Goal: Check status: Check status

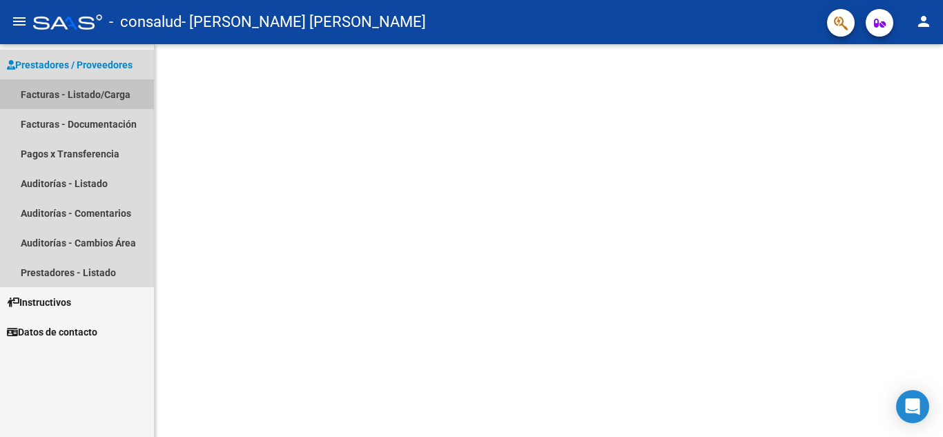
click at [97, 99] on link "Facturas - Listado/Carga" at bounding box center [77, 94] width 154 height 30
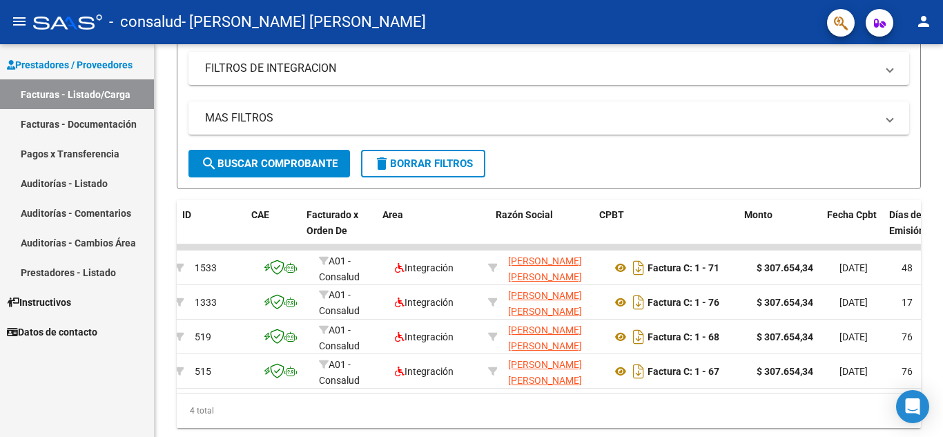
scroll to position [0, 26]
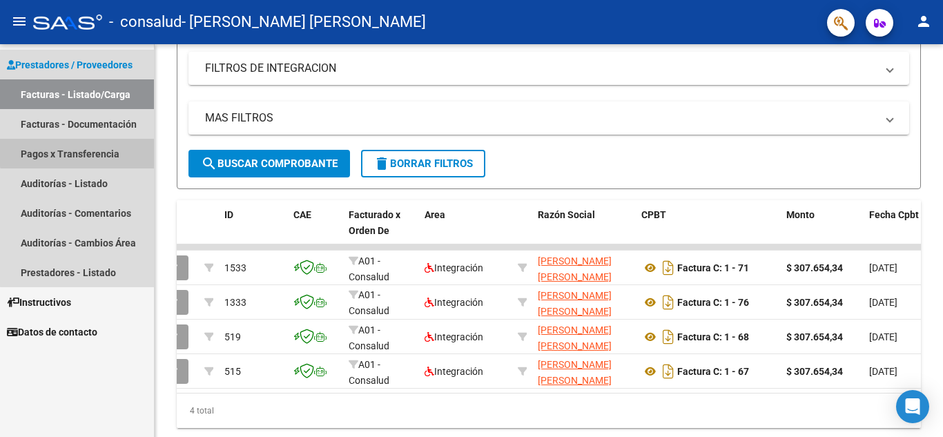
click at [79, 149] on link "Pagos x Transferencia" at bounding box center [77, 154] width 154 height 30
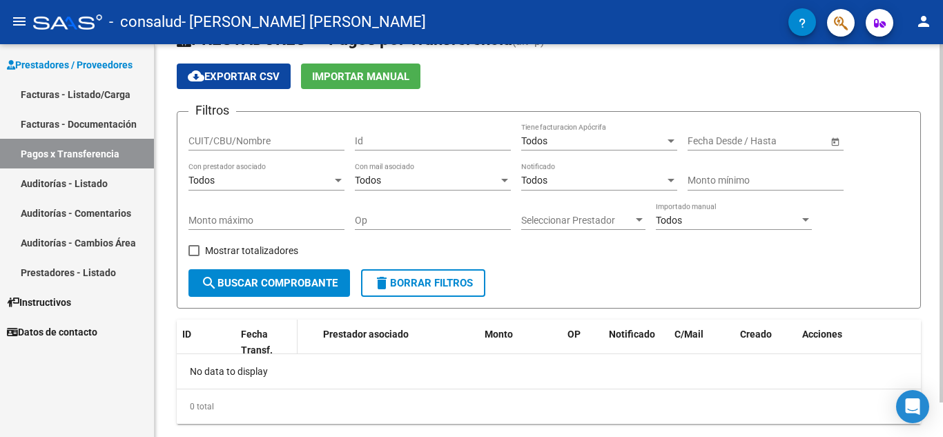
scroll to position [69, 0]
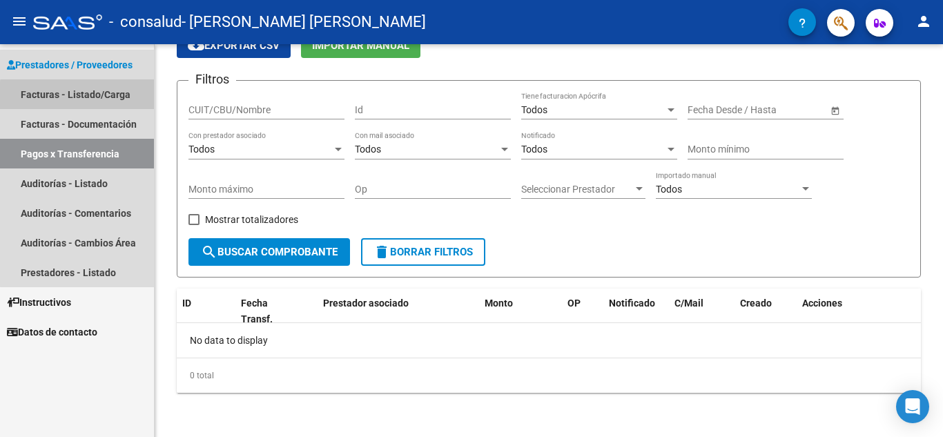
click at [99, 97] on link "Facturas - Listado/Carga" at bounding box center [77, 94] width 154 height 30
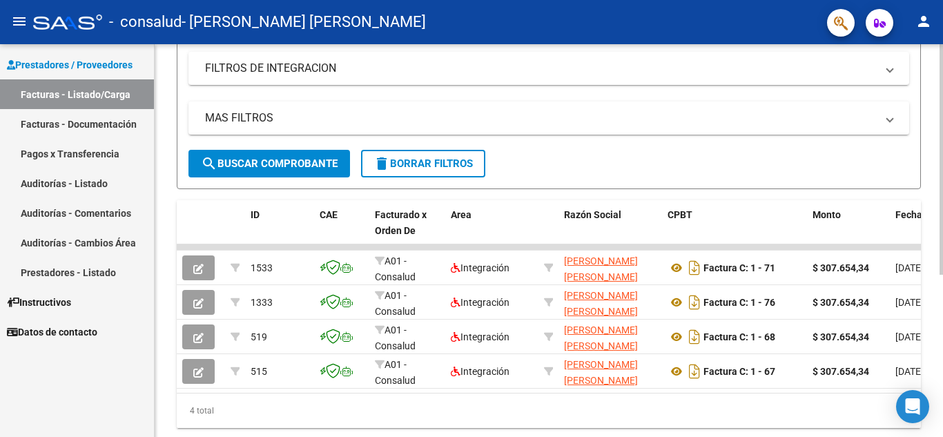
click at [589, 409] on div "4 total" at bounding box center [549, 410] width 744 height 35
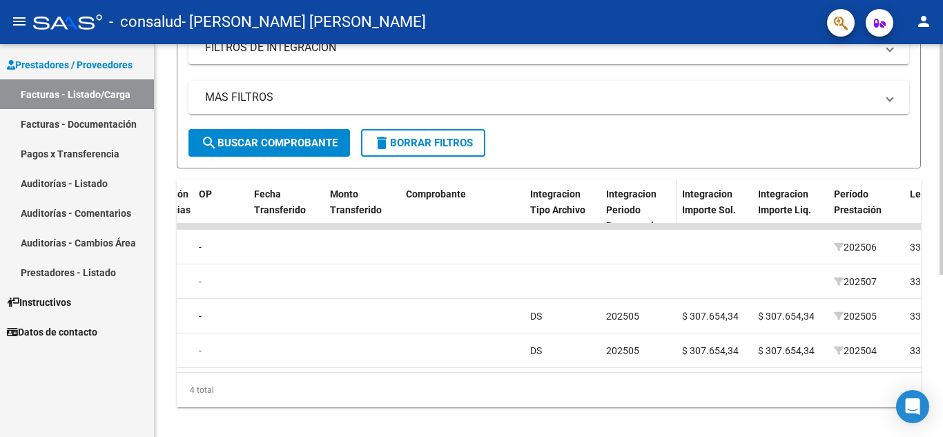
scroll to position [248, 0]
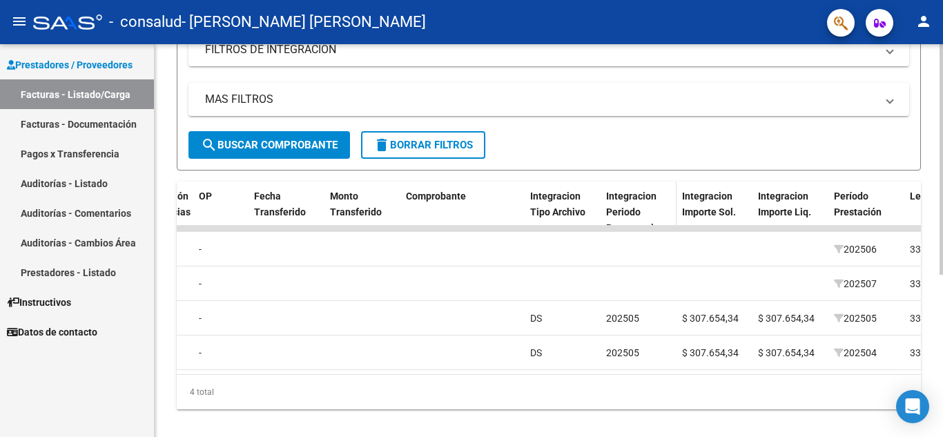
click at [619, 217] on span "Integracion Periodo Presentacion" at bounding box center [635, 211] width 59 height 43
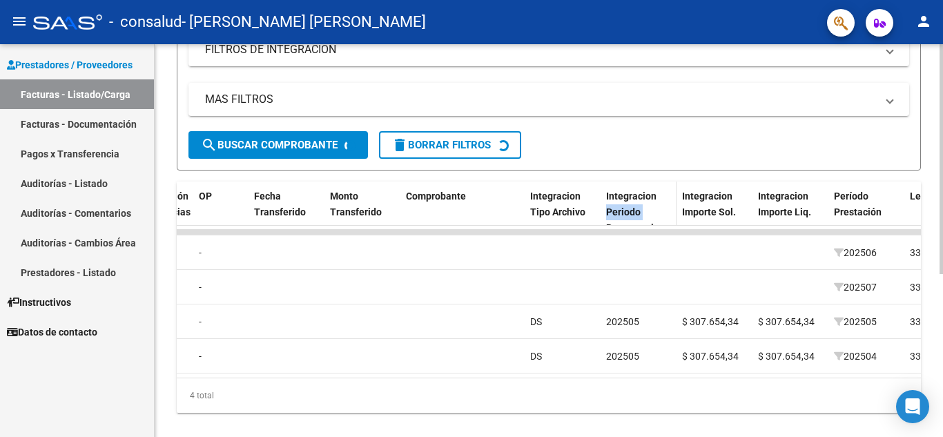
click at [619, 217] on span "Integracion Periodo Presentacion" at bounding box center [635, 211] width 59 height 43
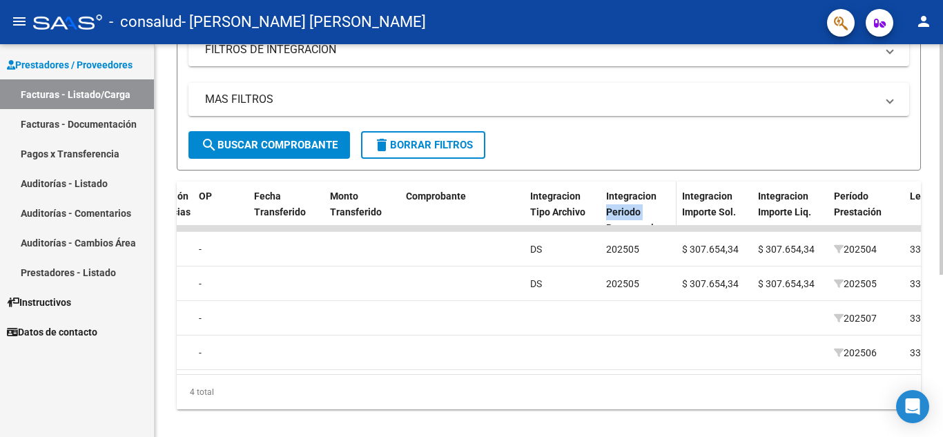
click at [619, 217] on span "Integracion Periodo Presentacion" at bounding box center [635, 211] width 59 height 43
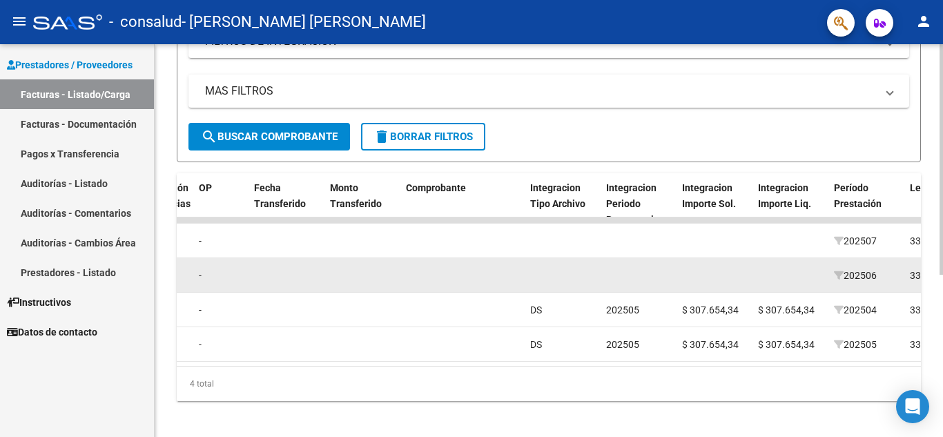
scroll to position [257, 0]
